Goal: Entertainment & Leisure: Browse casually

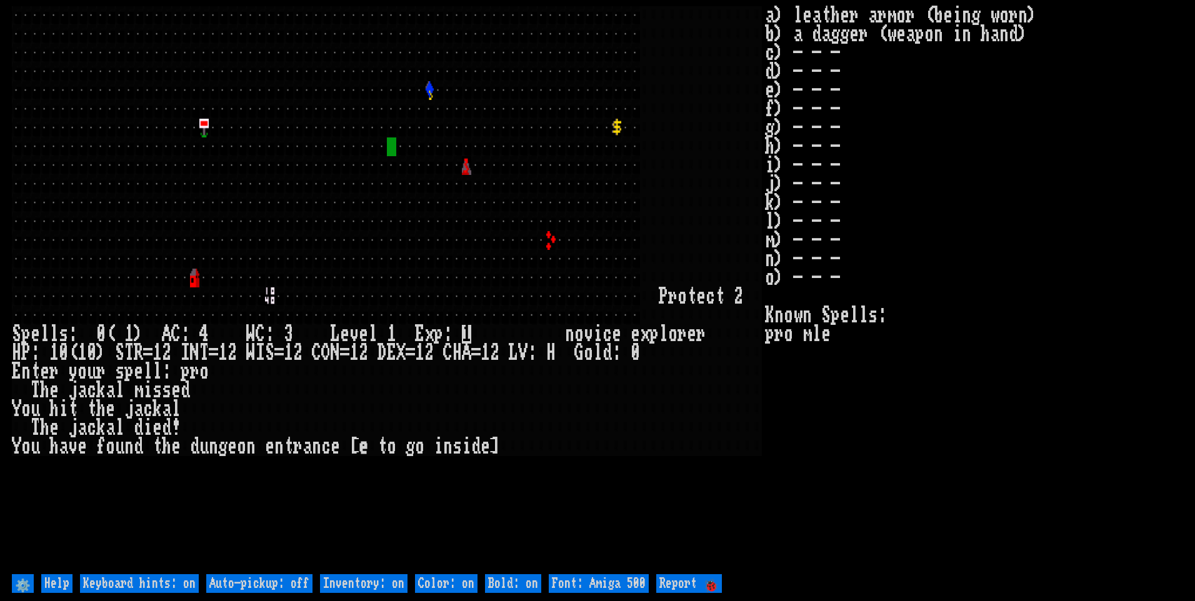
click at [302, 585] on off "Auto-pickup: off" at bounding box center [259, 583] width 106 height 19
type off "Auto-pickup: on"
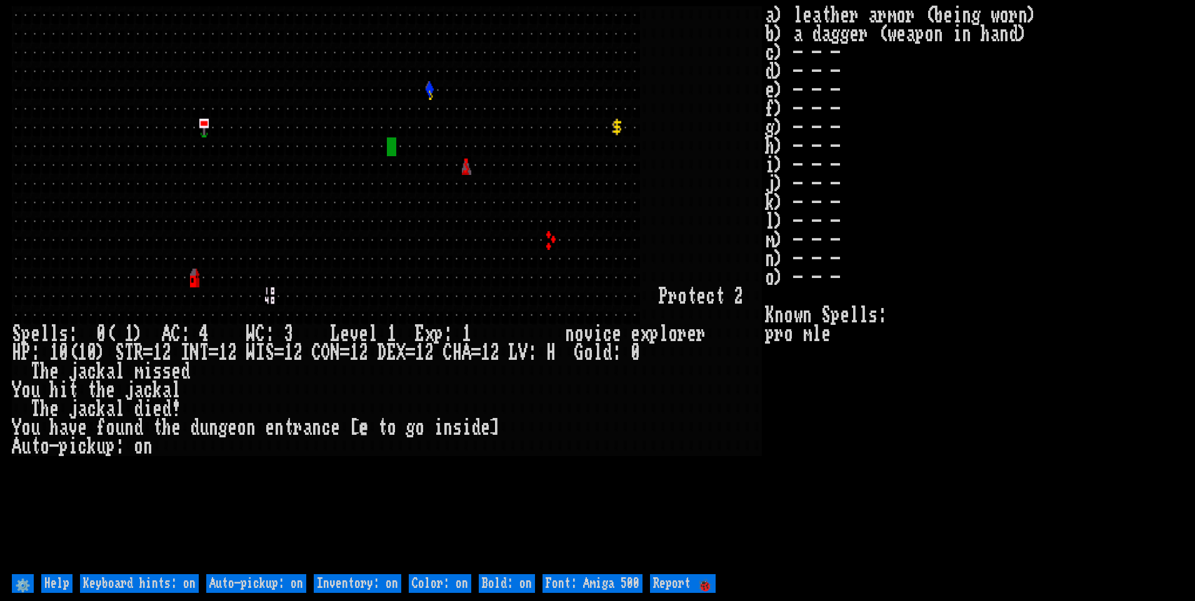
click at [334, 582] on on "Inventory: on" at bounding box center [357, 583] width 87 height 19
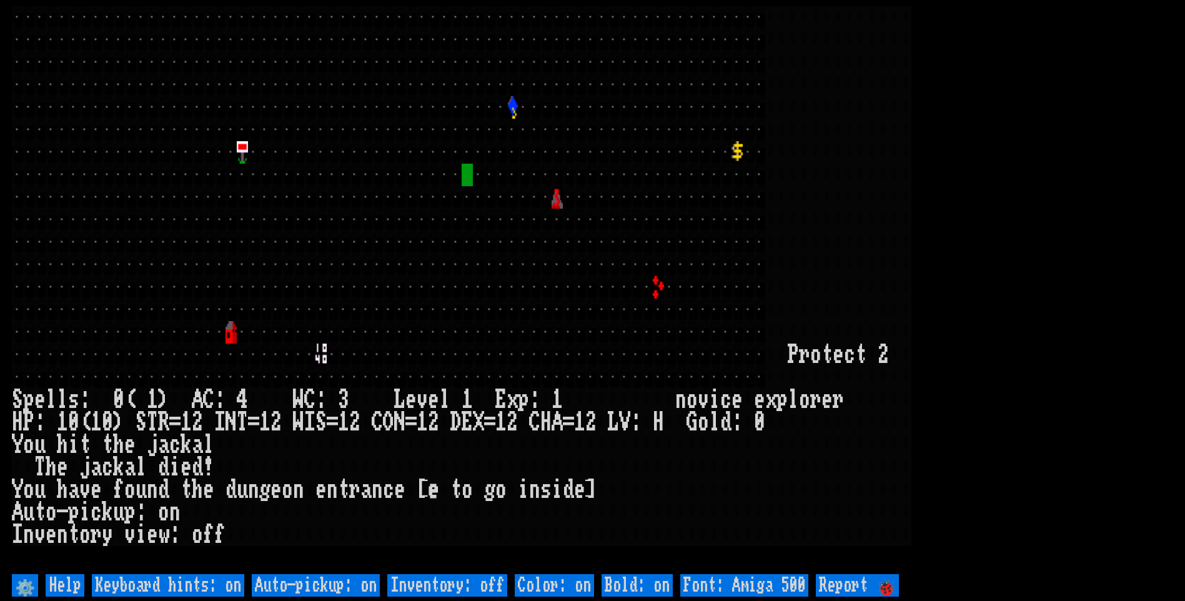
click at [730, 579] on 500 "Font: Amiga 500" at bounding box center [744, 585] width 128 height 22
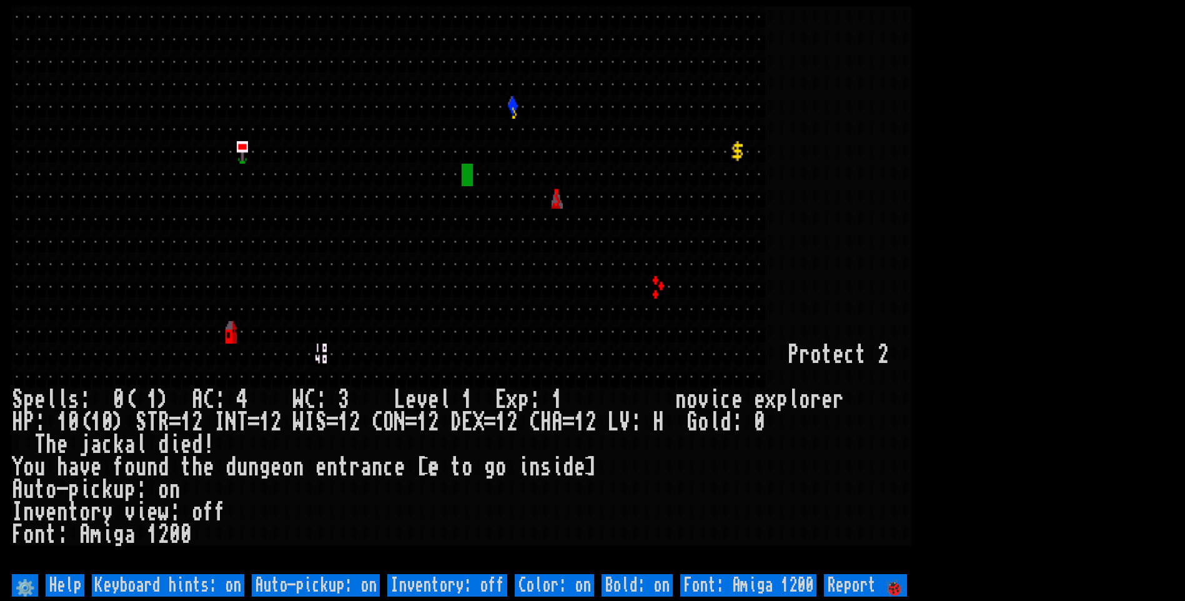
click at [1065, 343] on larn at bounding box center [593, 288] width 1162 height 565
